Goal: Task Accomplishment & Management: Manage account settings

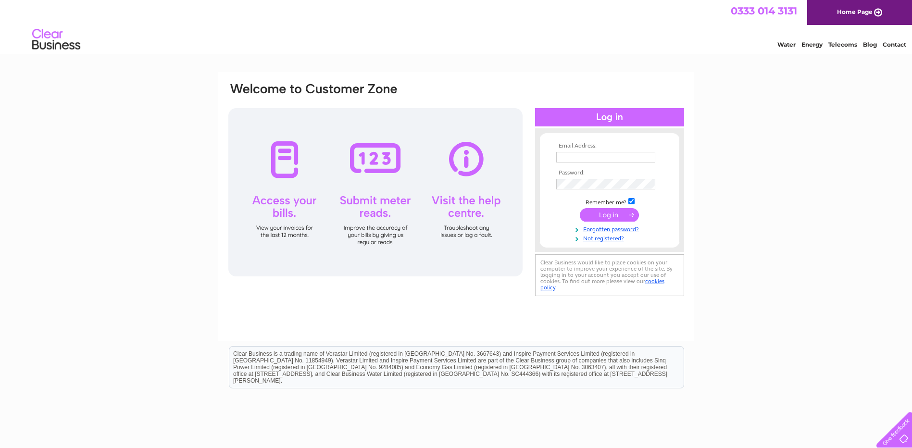
click at [573, 160] on input "text" at bounding box center [605, 157] width 99 height 11
type input "info@woodfuel.coop"
click at [604, 213] on input "submit" at bounding box center [609, 214] width 59 height 13
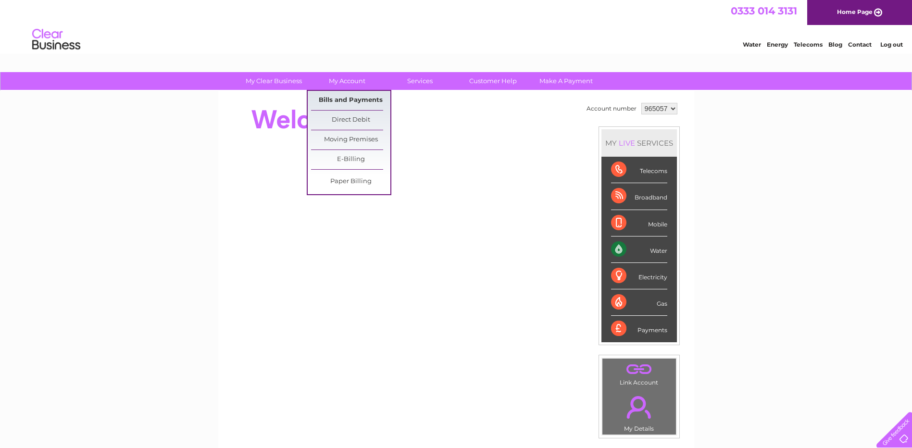
click at [346, 97] on link "Bills and Payments" at bounding box center [350, 100] width 79 height 19
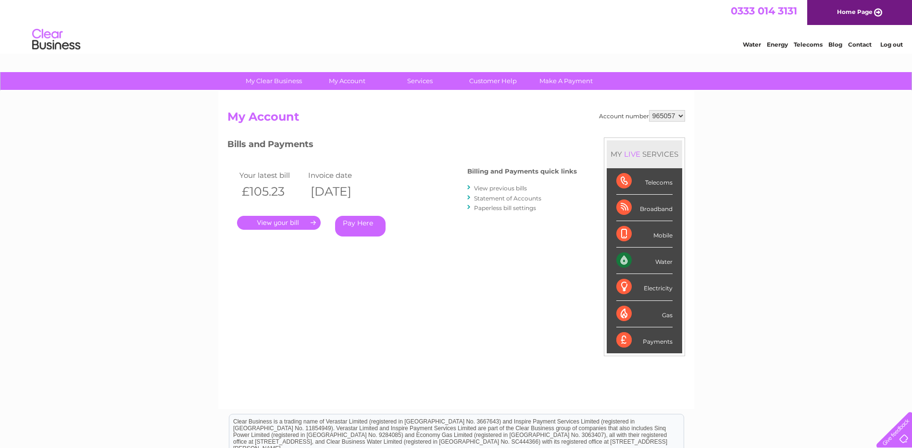
click at [277, 227] on link "." at bounding box center [279, 223] width 84 height 14
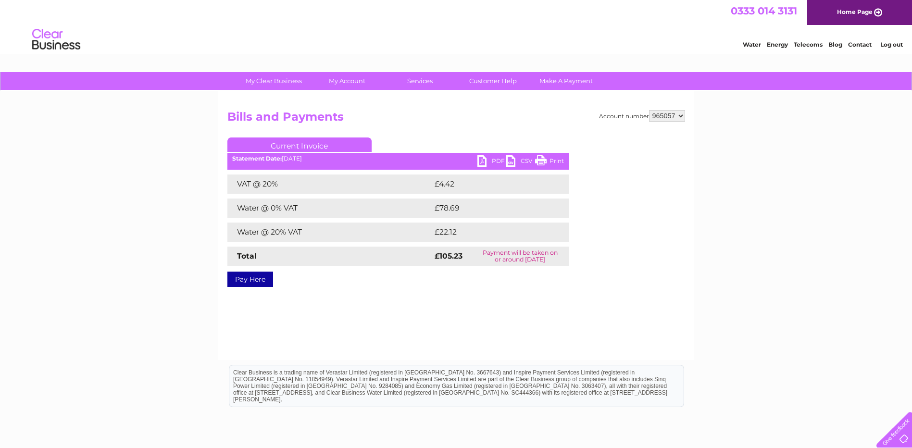
click at [483, 161] on link "PDF" at bounding box center [491, 162] width 29 height 14
click at [887, 45] on link "Log out" at bounding box center [891, 44] width 23 height 7
